Goal: Find specific page/section: Find specific page/section

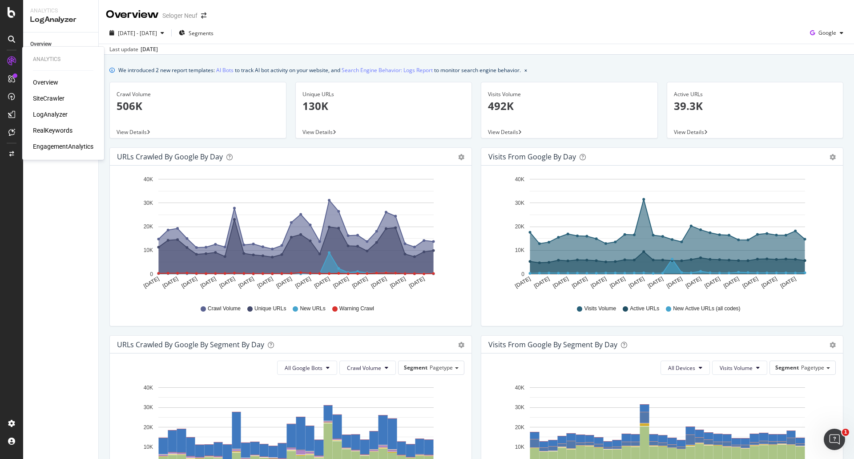
click at [45, 99] on div "SiteCrawler" at bounding box center [49, 98] width 32 height 9
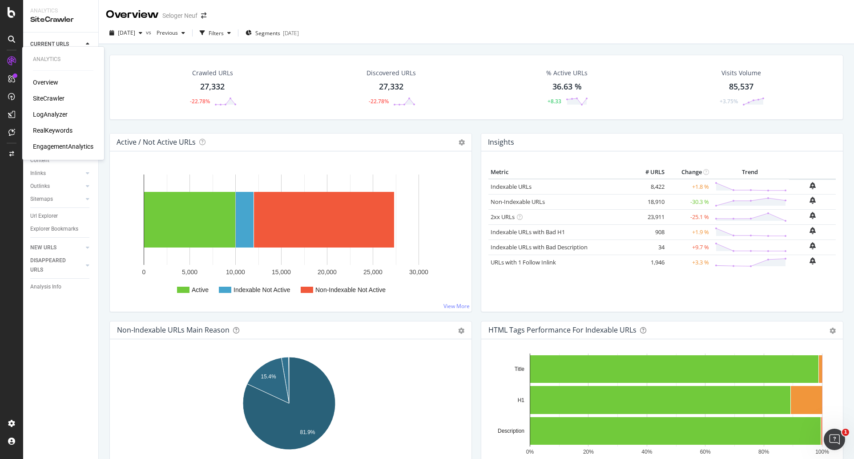
click at [43, 111] on div "LogAnalyzer" at bounding box center [50, 114] width 35 height 9
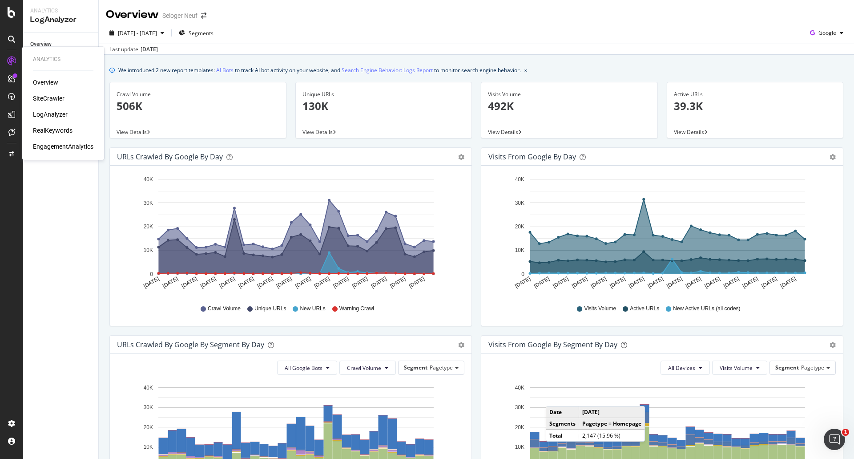
click at [42, 99] on div "SiteCrawler" at bounding box center [49, 98] width 32 height 9
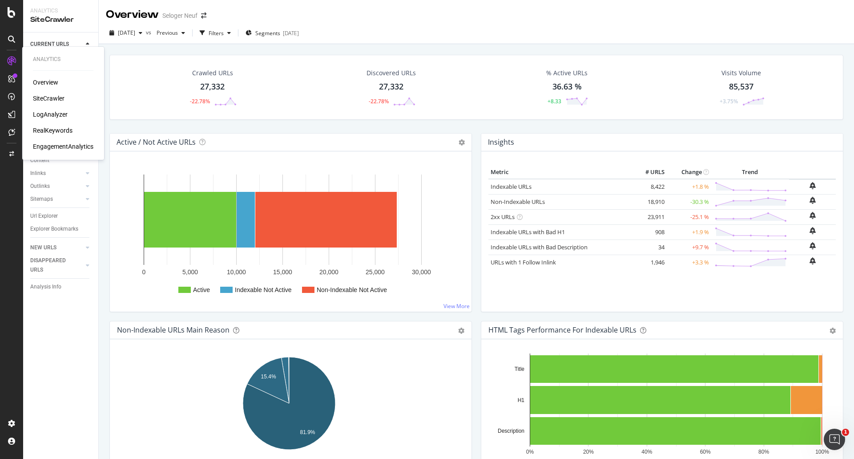
click at [48, 117] on div "LogAnalyzer" at bounding box center [50, 114] width 35 height 9
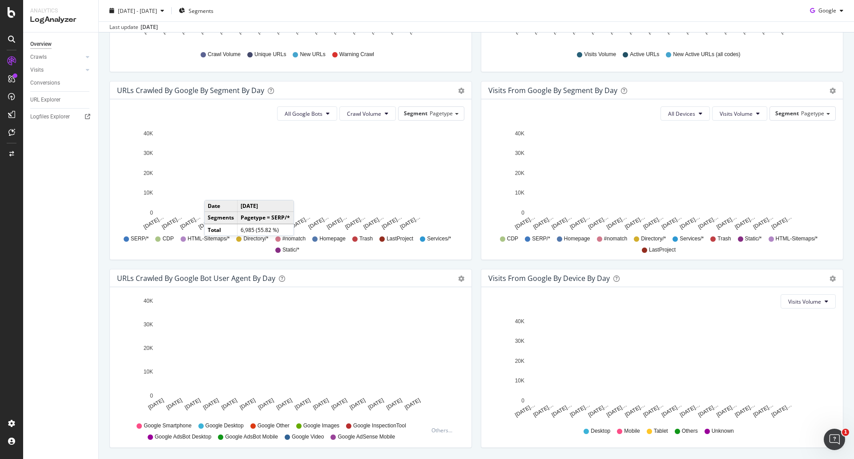
scroll to position [283, 0]
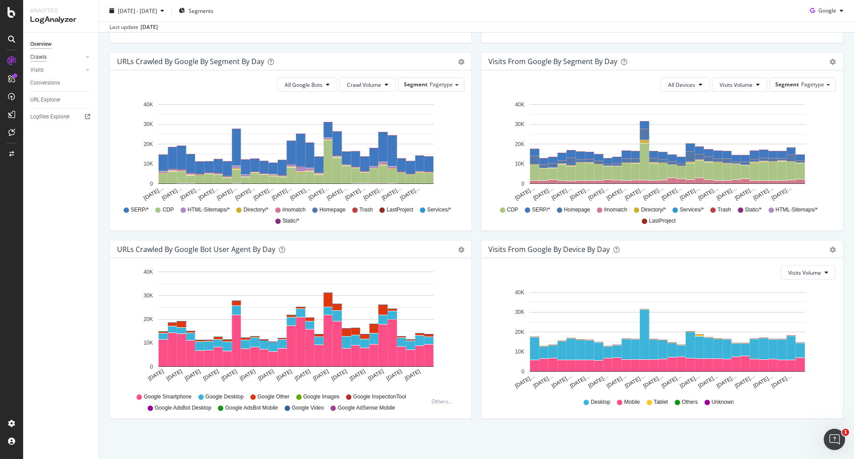
click at [36, 57] on div "Crawls" at bounding box center [38, 56] width 16 height 9
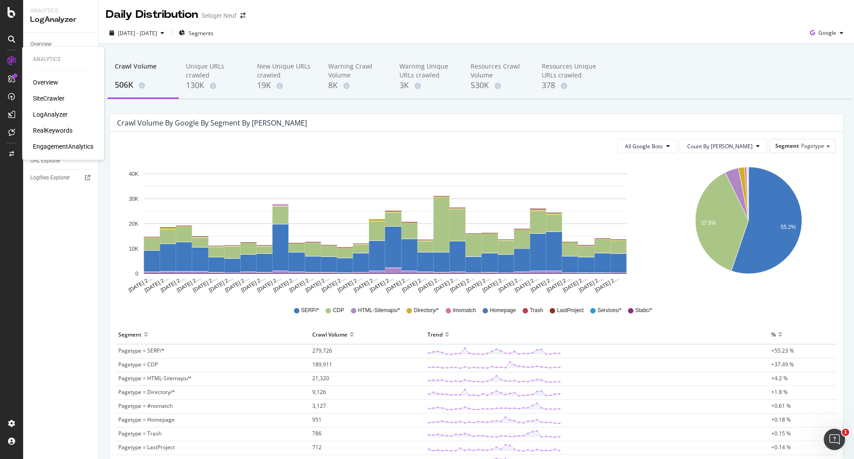
click at [53, 99] on div "SiteCrawler" at bounding box center [49, 98] width 32 height 9
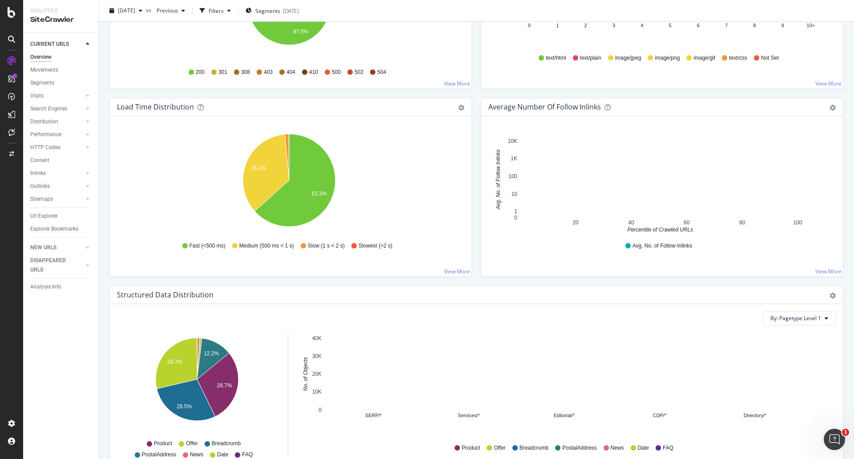
scroll to position [476, 0]
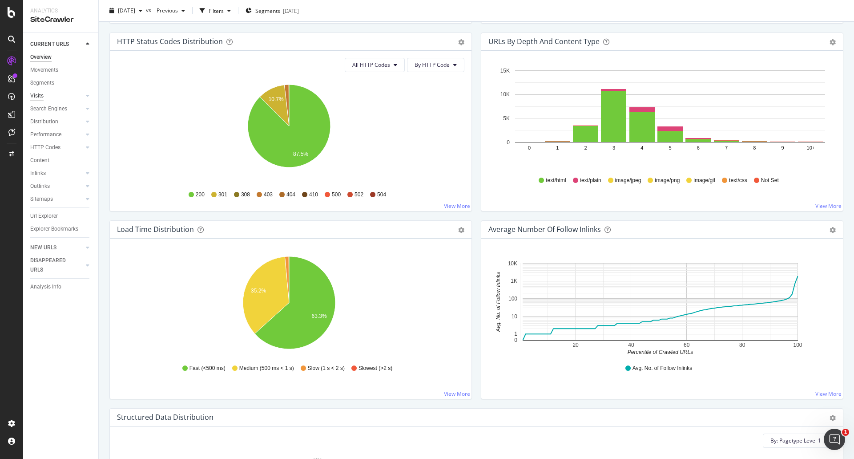
click at [30, 97] on div "Visits" at bounding box center [36, 95] width 13 height 9
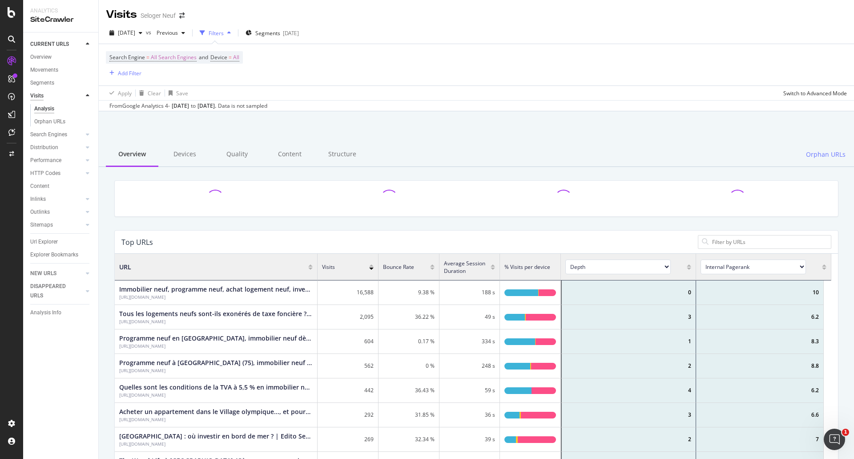
scroll to position [260, 710]
click at [45, 56] on div "Overview" at bounding box center [40, 56] width 21 height 9
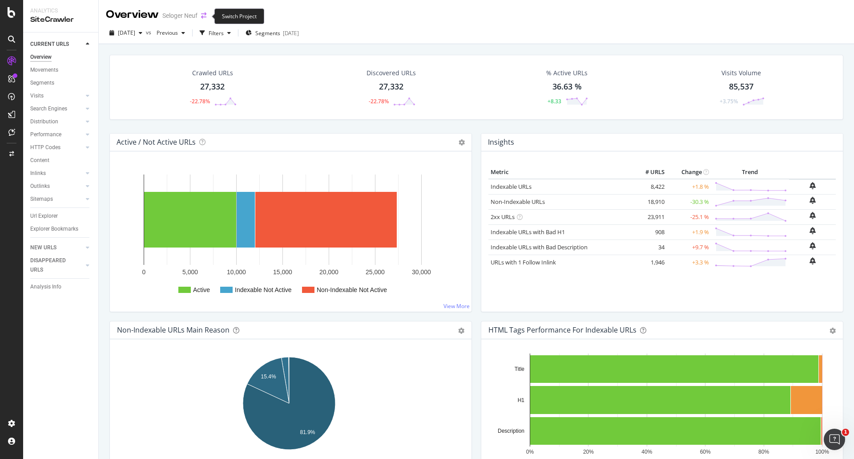
click at [206, 18] on icon "arrow-right-arrow-left" at bounding box center [203, 15] width 5 height 6
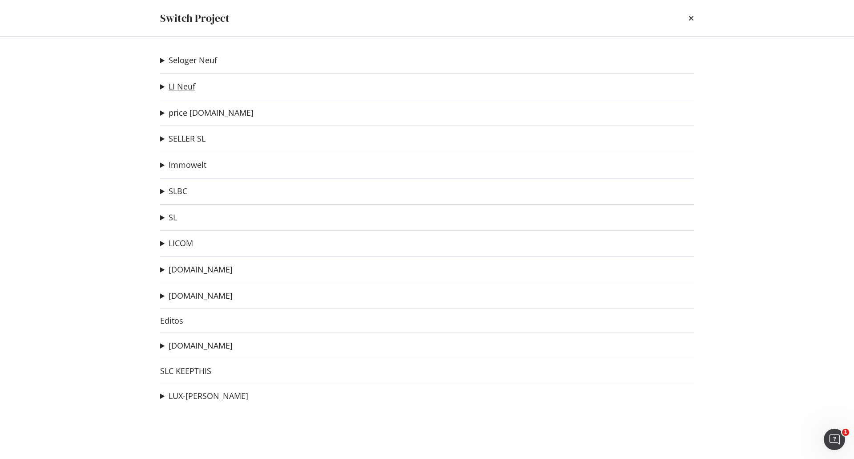
click at [182, 86] on link "LI Neuf" at bounding box center [182, 86] width 27 height 9
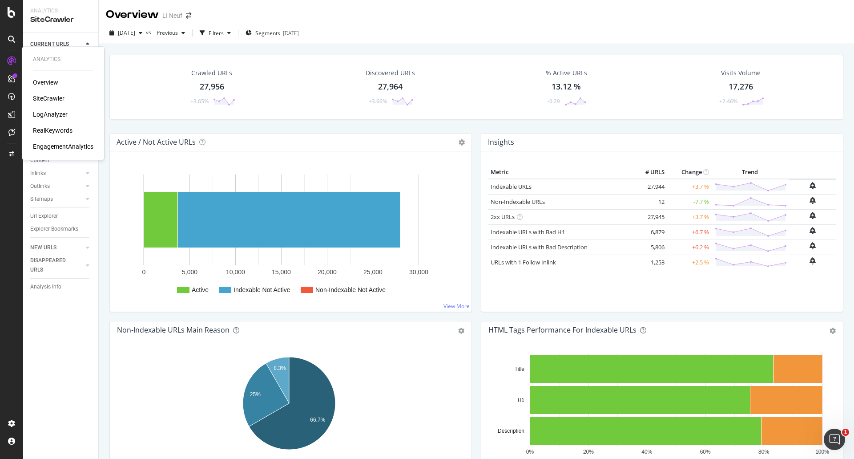
click at [36, 112] on div "LogAnalyzer" at bounding box center [50, 114] width 35 height 9
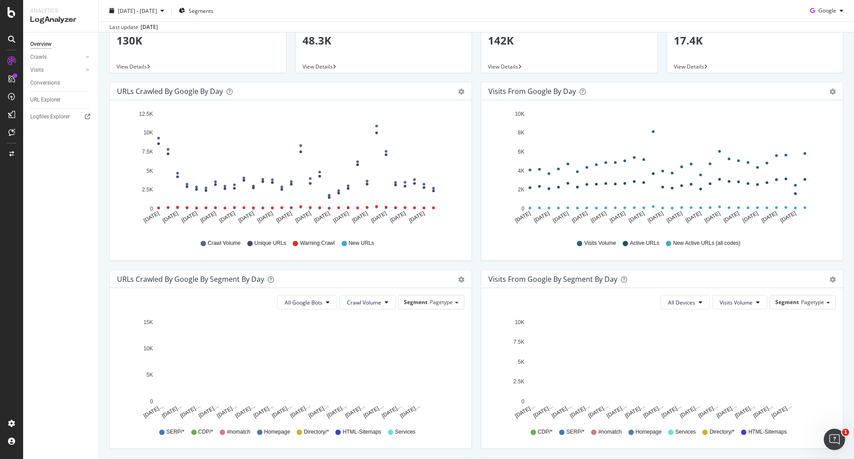
scroll to position [133, 0]
